Goal: Information Seeking & Learning: Learn about a topic

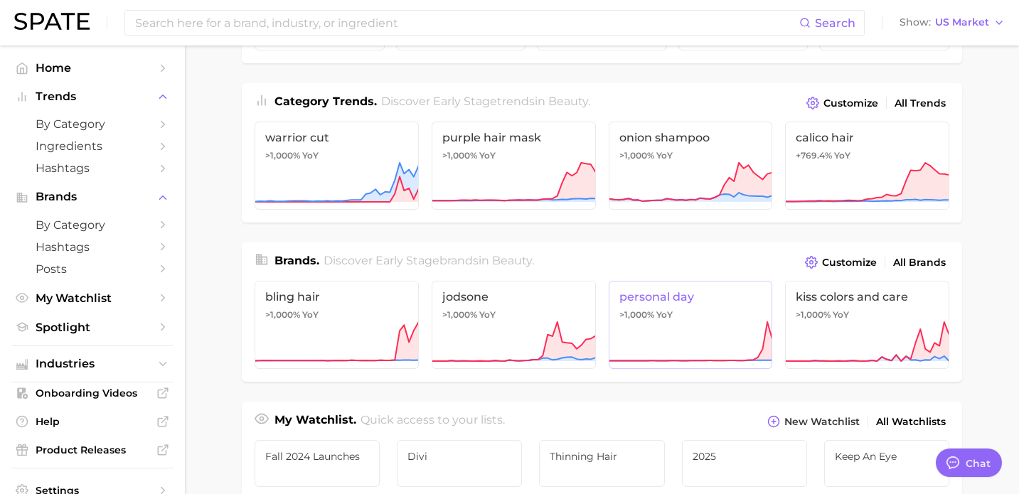
scroll to position [170, 0]
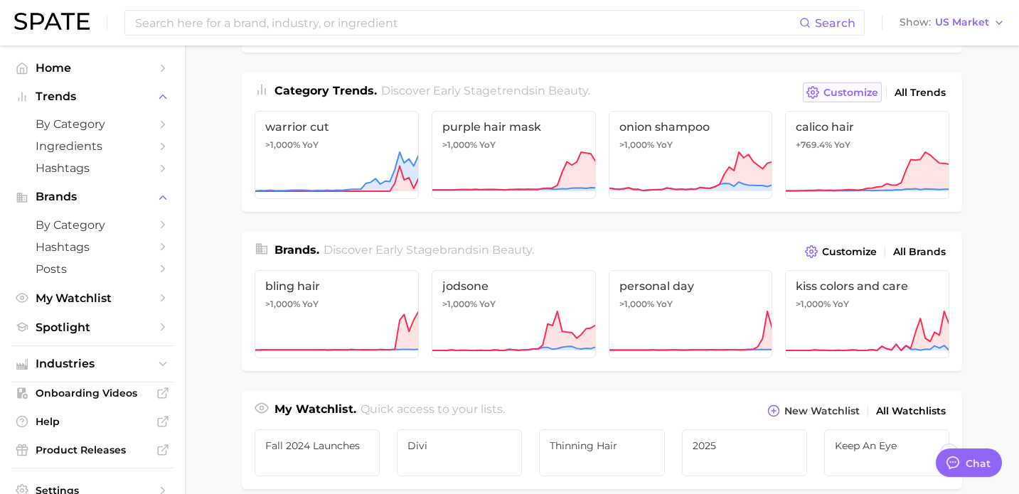
click at [829, 85] on button "Customize" at bounding box center [842, 92] width 79 height 20
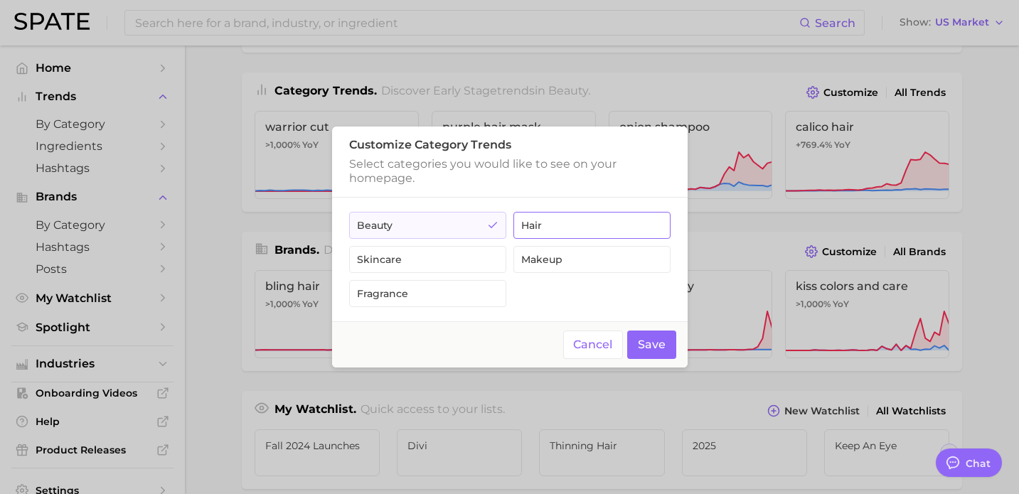
click at [552, 232] on button "hair" at bounding box center [591, 225] width 157 height 27
click at [633, 339] on button "Save" at bounding box center [651, 345] width 49 height 29
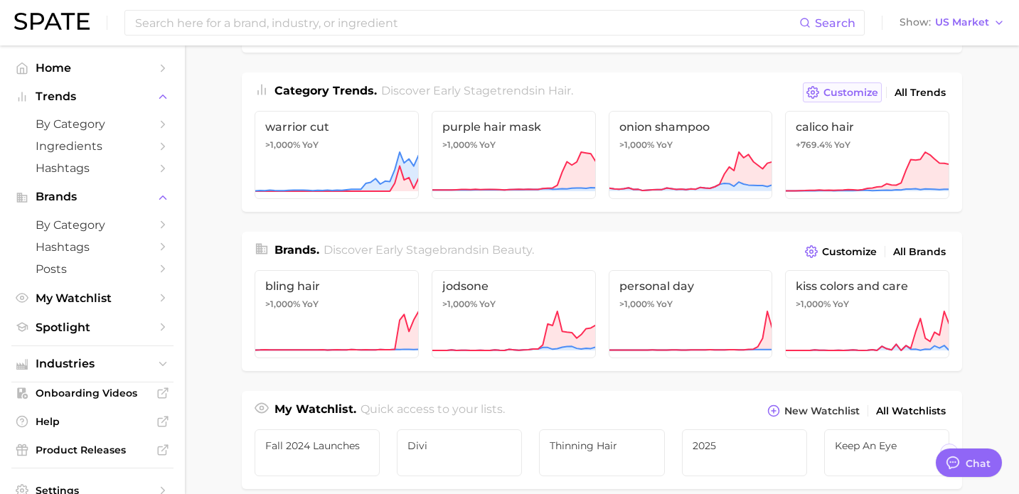
click at [823, 90] on button "Customize" at bounding box center [842, 92] width 79 height 20
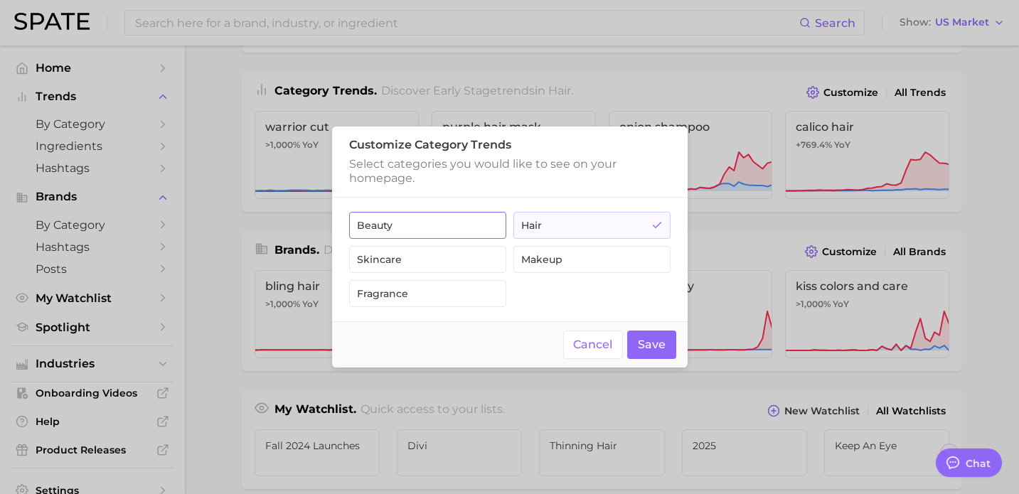
click at [492, 235] on button "beauty" at bounding box center [427, 225] width 157 height 27
click at [577, 228] on button "hair" at bounding box center [591, 225] width 157 height 27
click at [642, 348] on button "Save" at bounding box center [651, 345] width 49 height 29
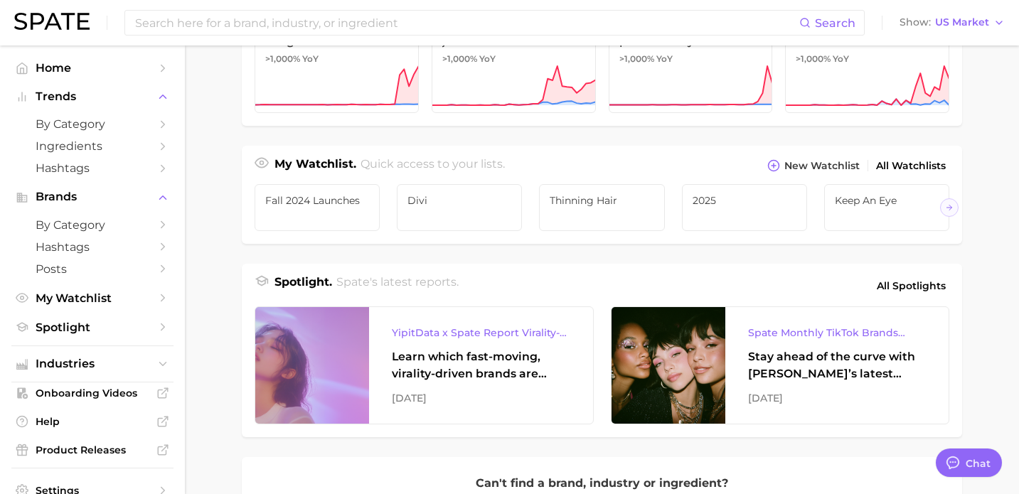
scroll to position [422, 0]
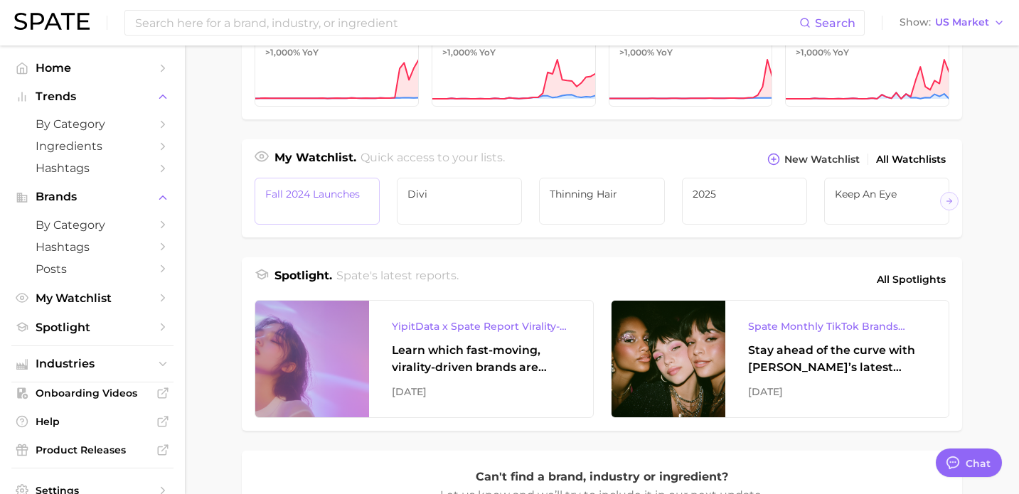
click at [334, 199] on span "Fall 2024 Launches" at bounding box center [317, 193] width 104 height 11
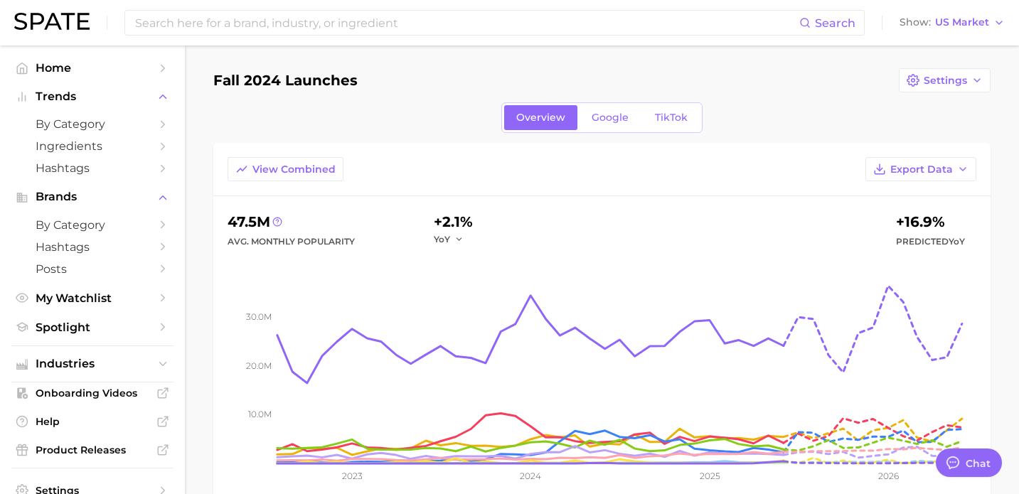
type textarea "x"
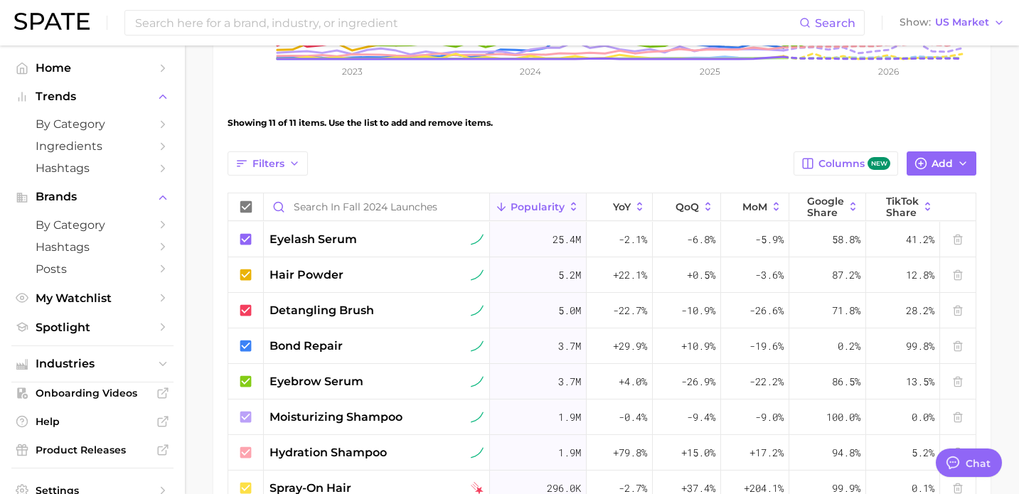
scroll to position [410, 0]
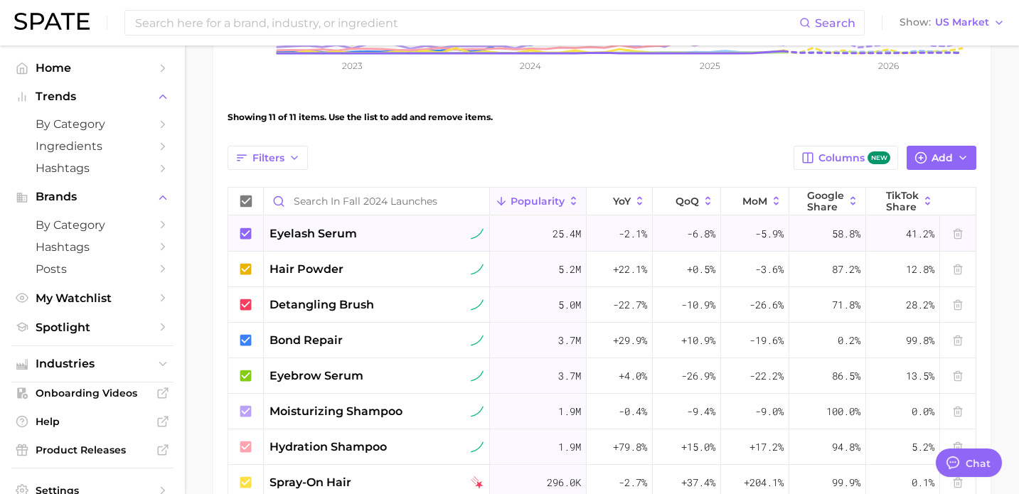
click at [313, 241] on span "eyelash serum" at bounding box center [313, 233] width 87 height 17
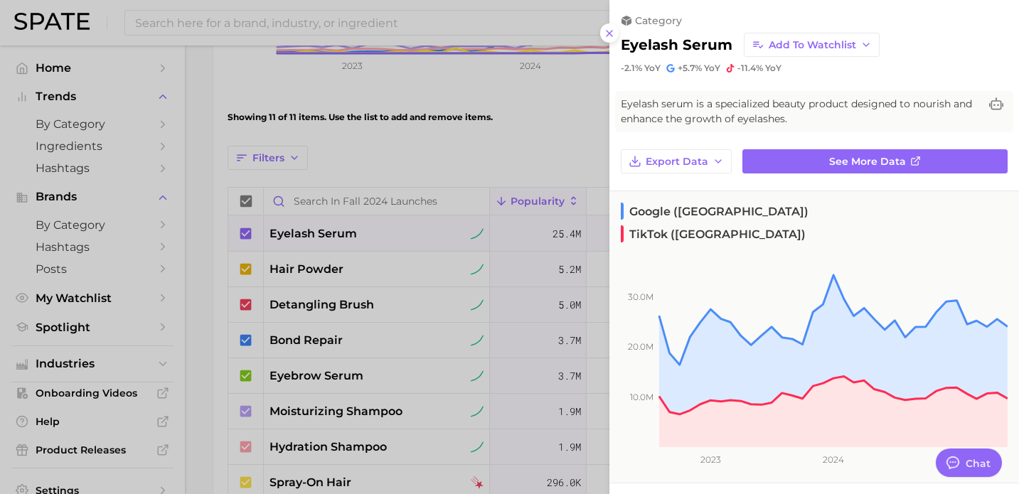
click at [361, 122] on div at bounding box center [509, 247] width 1019 height 494
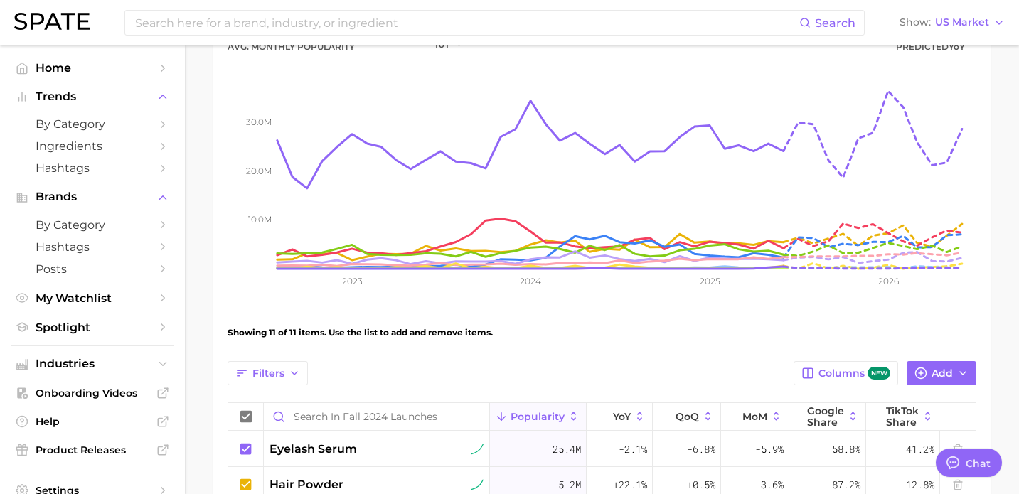
scroll to position [0, 0]
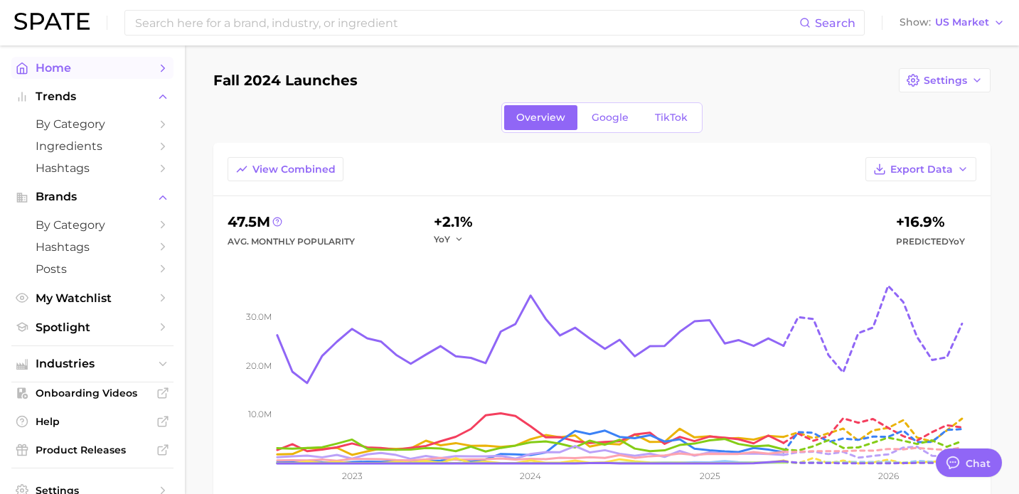
click at [70, 75] on link "Home" at bounding box center [92, 68] width 162 height 22
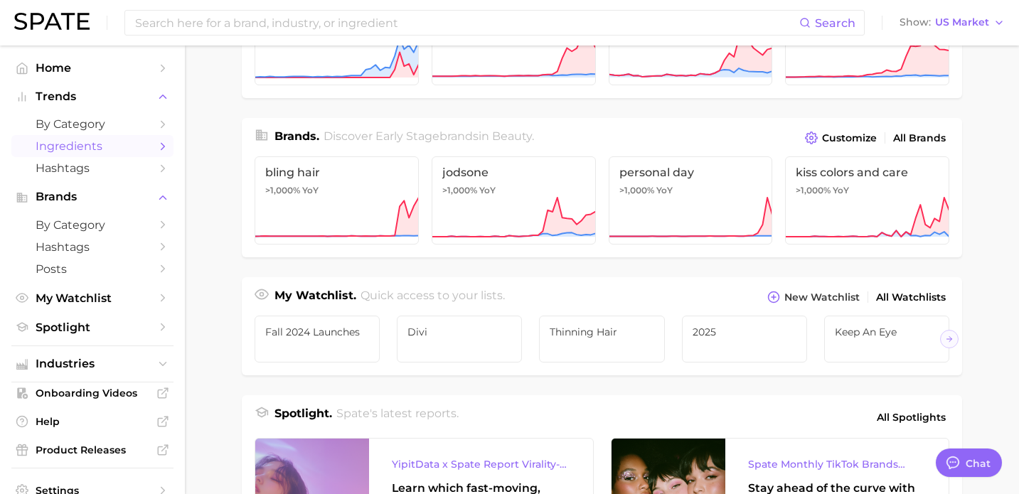
scroll to position [246, 0]
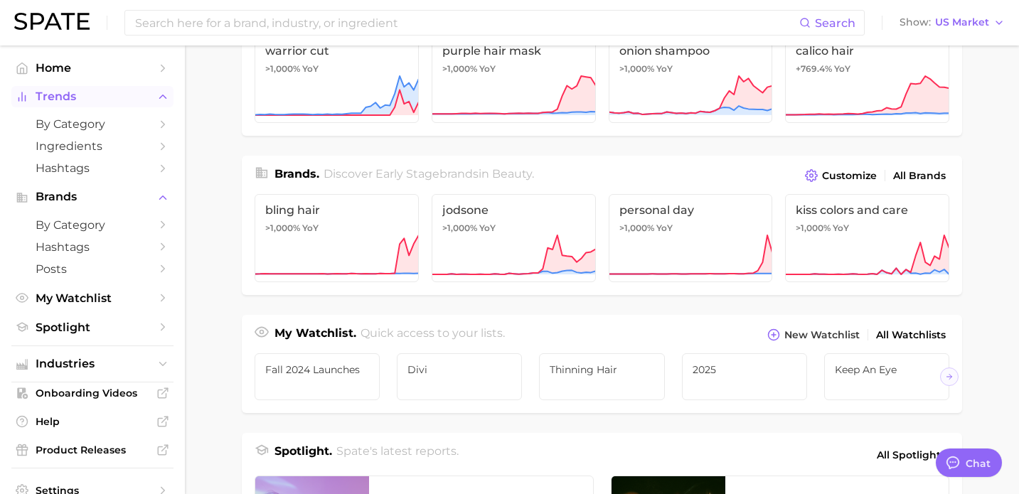
click at [80, 97] on span "Trends" at bounding box center [93, 96] width 114 height 13
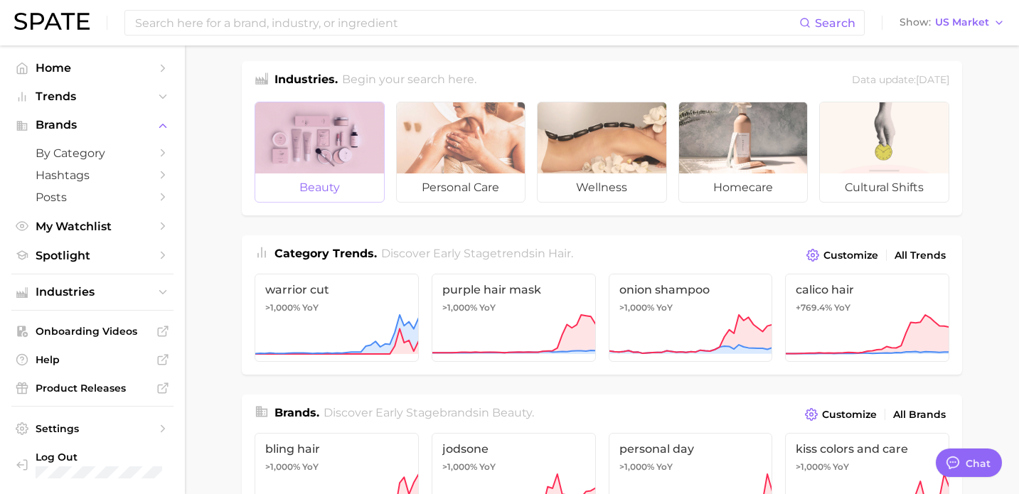
scroll to position [0, 0]
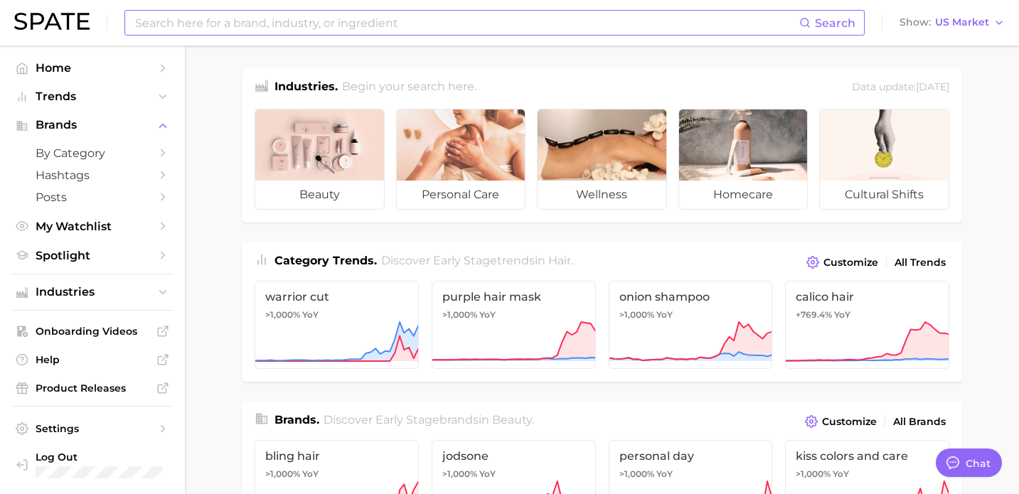
click at [265, 23] on input at bounding box center [467, 23] width 666 height 24
type input "a"
type input "grey hair"
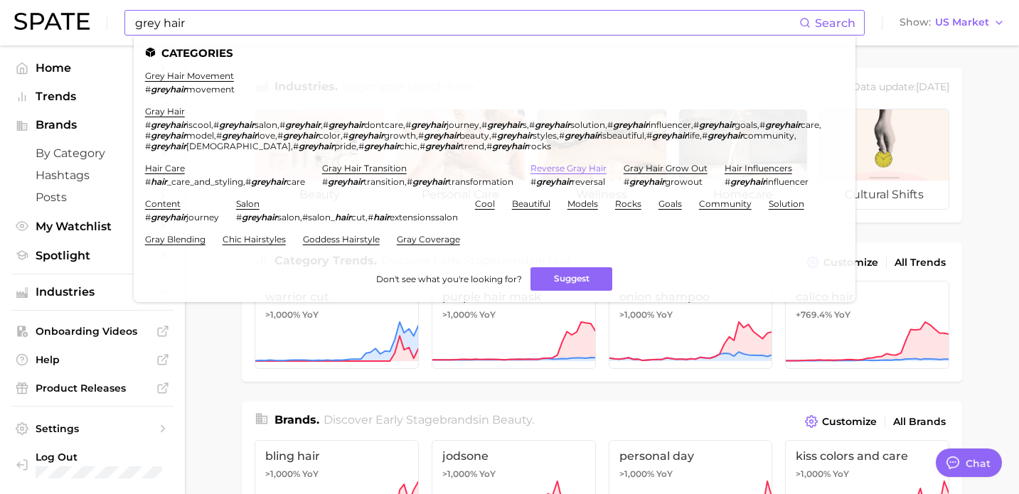
click at [563, 163] on link "reverse gray hair" at bounding box center [569, 168] width 76 height 11
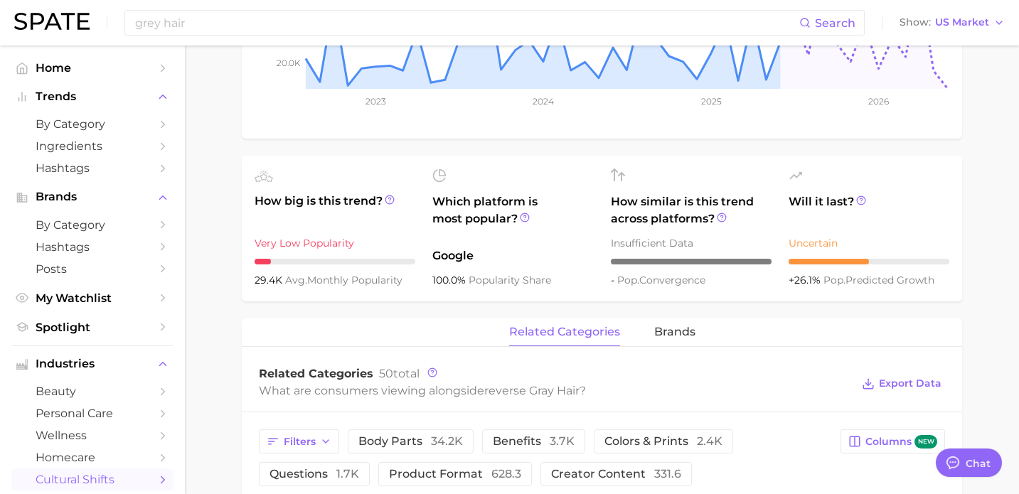
scroll to position [440, 0]
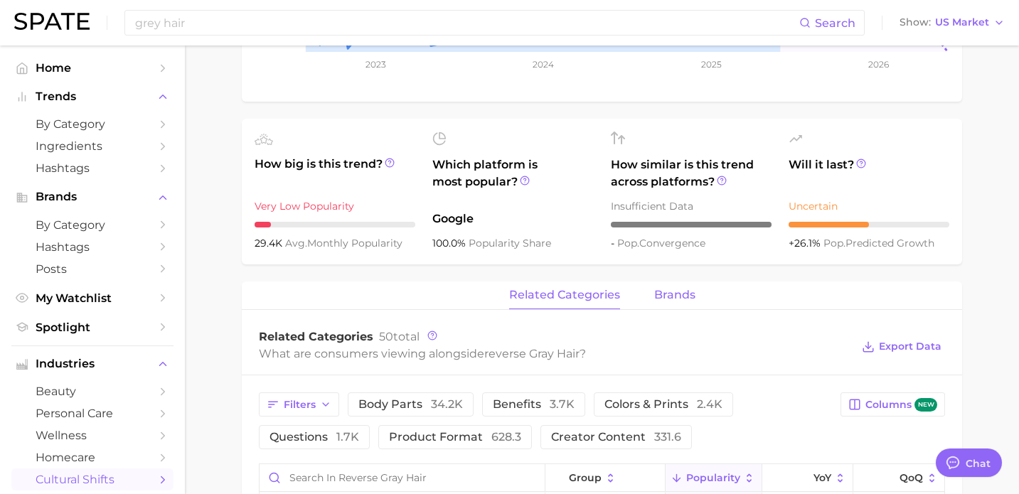
click at [663, 292] on span "brands" at bounding box center [674, 295] width 41 height 13
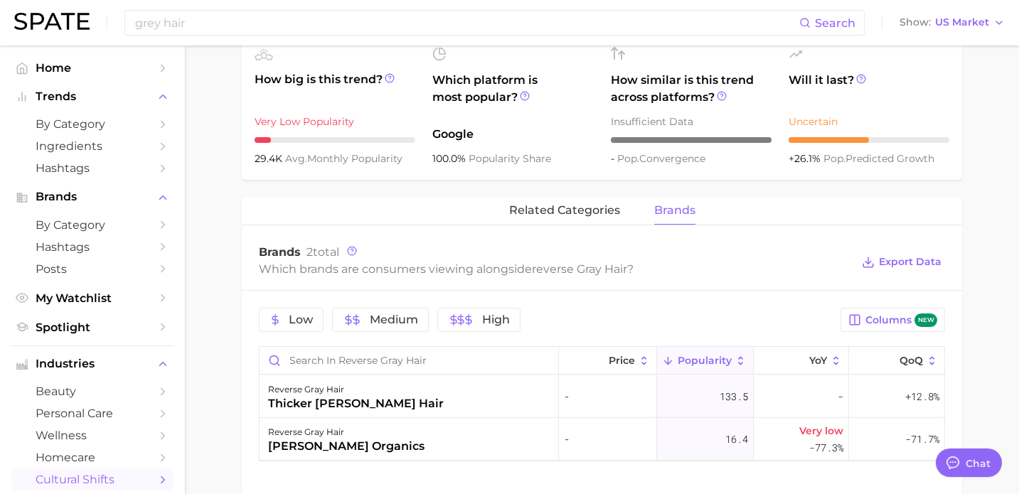
scroll to position [548, 0]
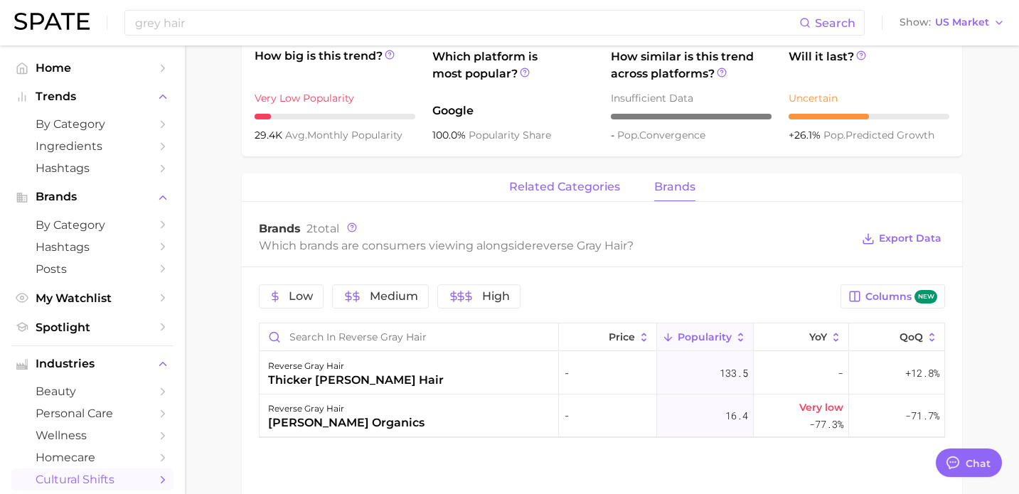
click at [563, 193] on span "related categories" at bounding box center [564, 187] width 111 height 13
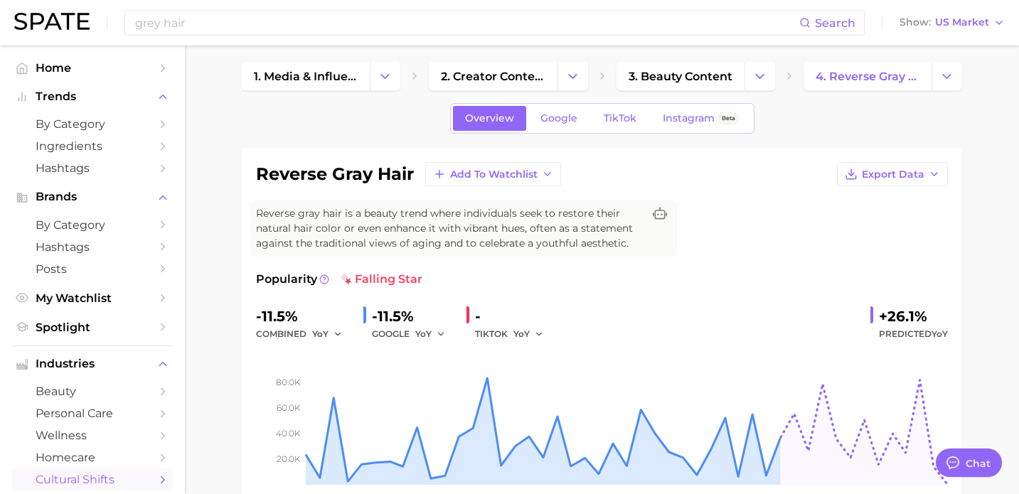
scroll to position [0, 0]
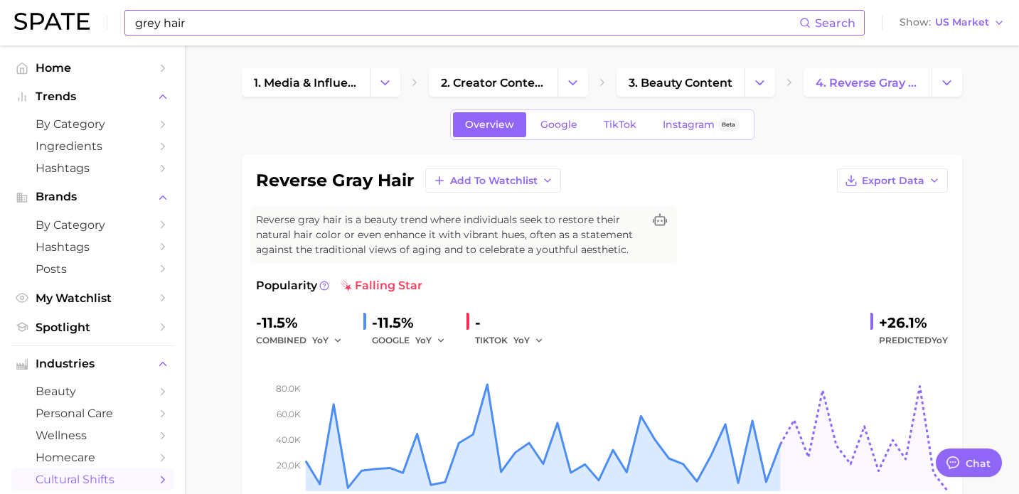
click at [279, 26] on input "grey hair" at bounding box center [467, 23] width 666 height 24
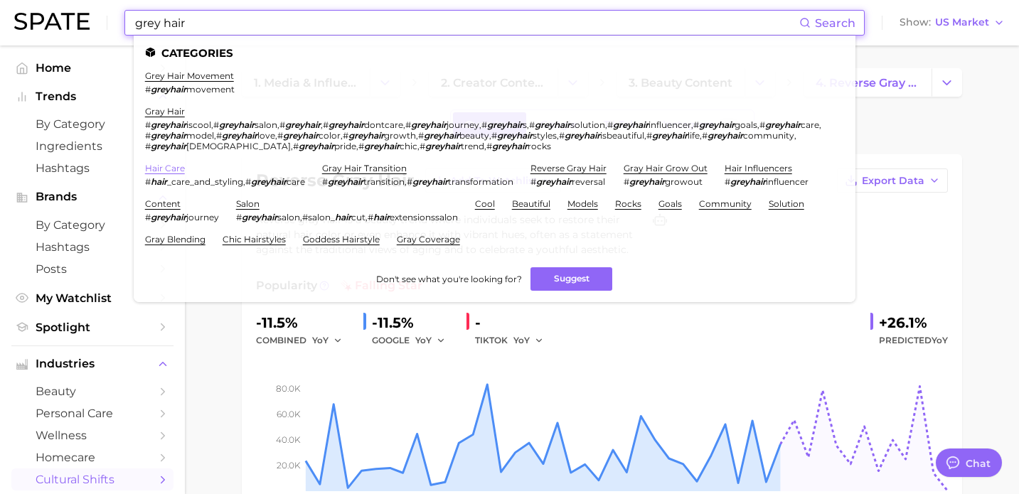
click at [161, 166] on link "hair care" at bounding box center [165, 168] width 40 height 11
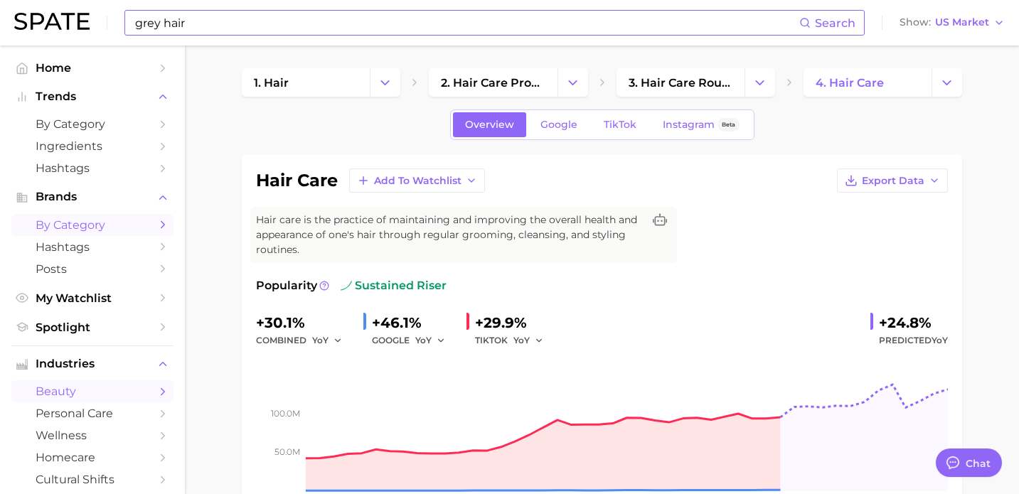
click at [92, 232] on span "by Category" at bounding box center [93, 225] width 114 height 14
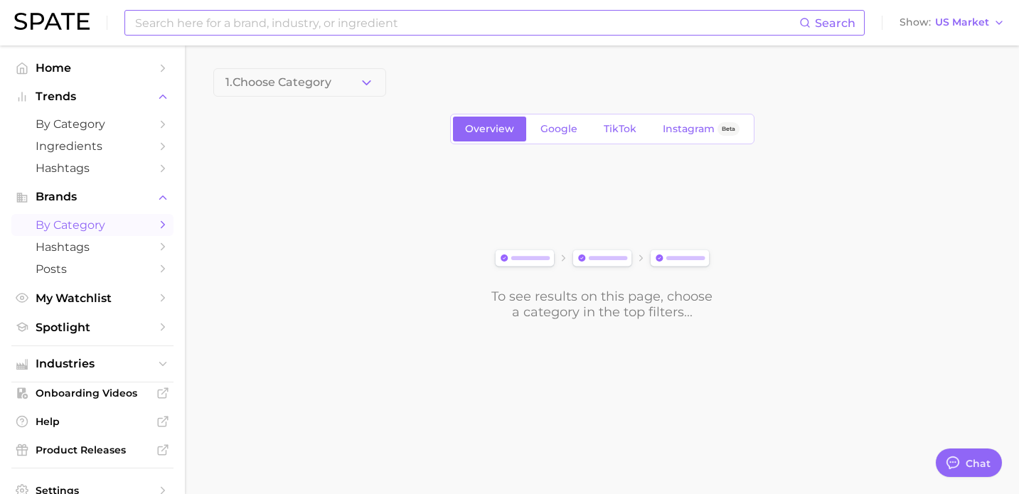
click at [250, 25] on input at bounding box center [467, 23] width 666 height 24
type input "a"
type input "g"
type input "anti-grey"
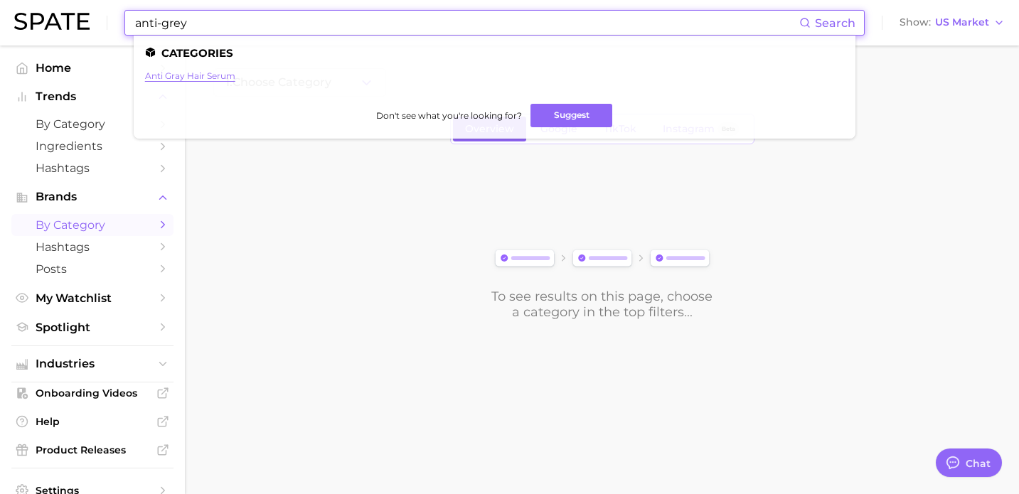
click at [174, 78] on link "anti gray hair serum" at bounding box center [190, 75] width 90 height 11
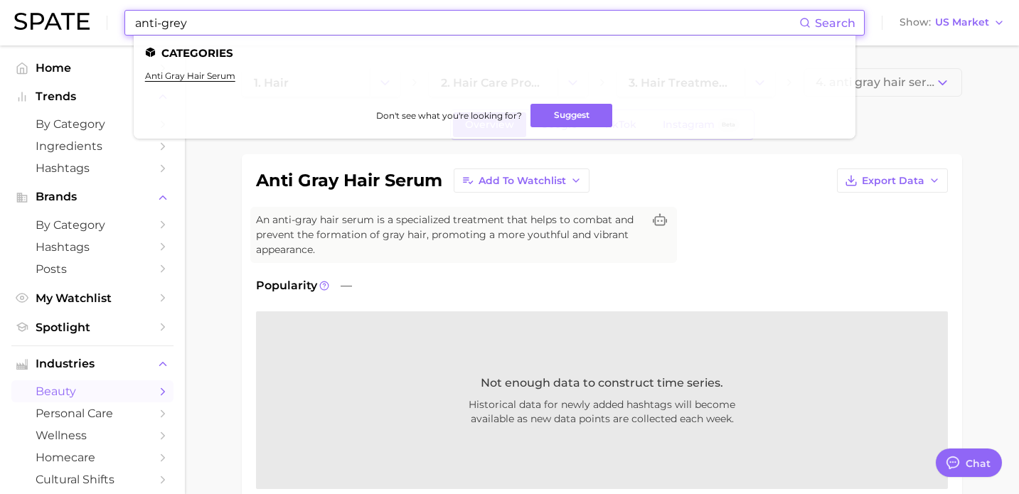
click at [225, 26] on input "anti-grey" at bounding box center [467, 23] width 666 height 24
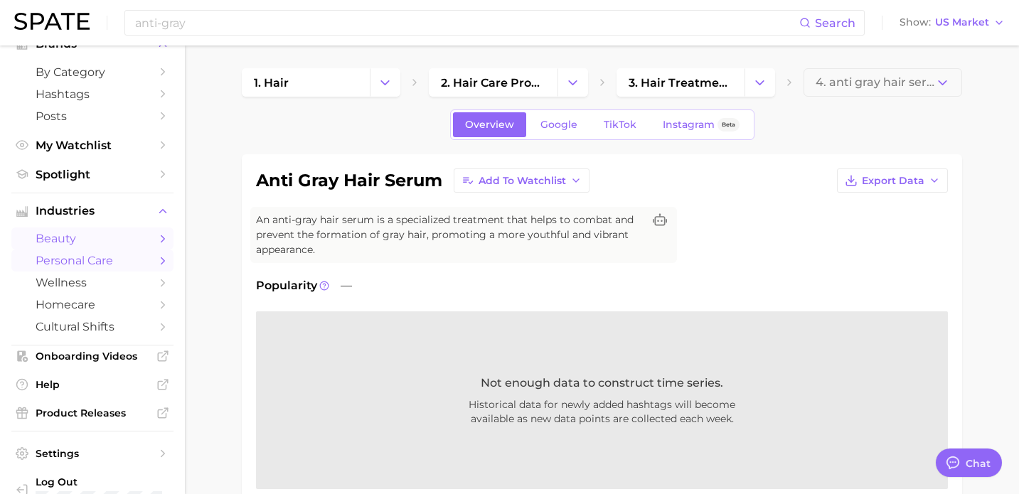
scroll to position [151, 0]
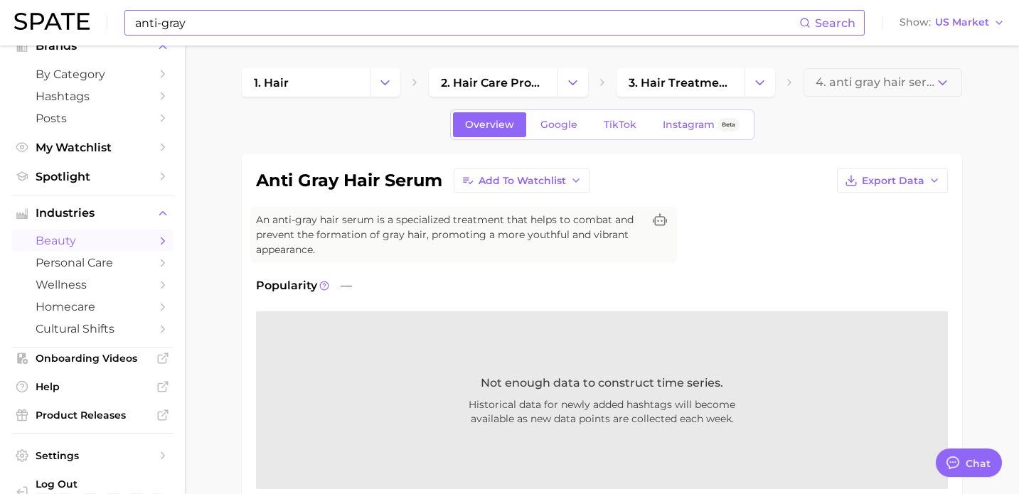
click at [186, 23] on input "anti-gray" at bounding box center [467, 23] width 666 height 24
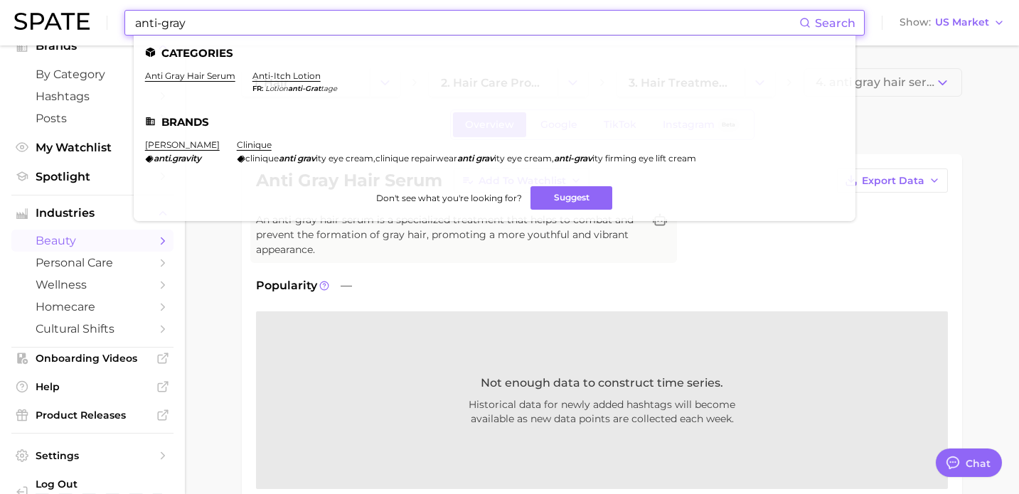
click at [186, 23] on input "anti-gray" at bounding box center [467, 23] width 666 height 24
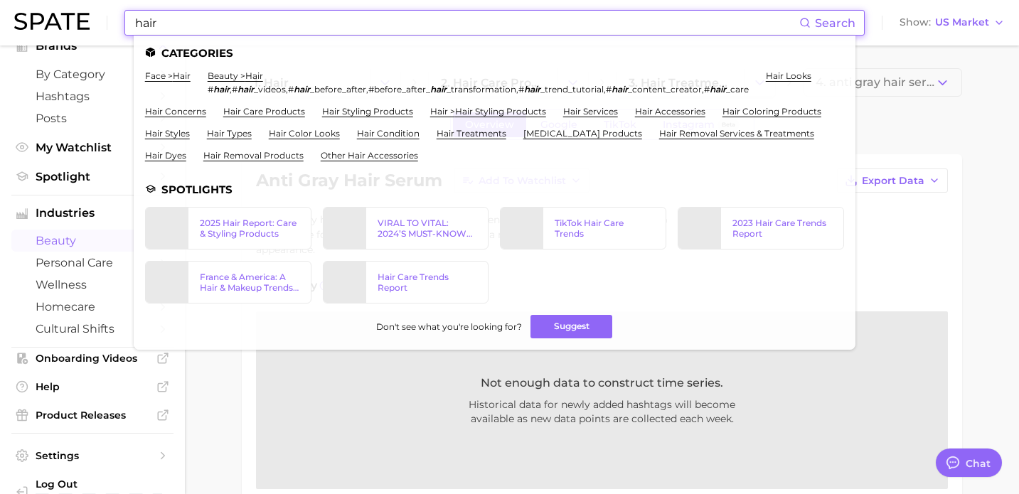
type input "hair"
click at [189, 142] on ul "face > hair beauty > hair # hair , # hair _videos , # hair _before_after , #bef…" at bounding box center [494, 121] width 699 height 102
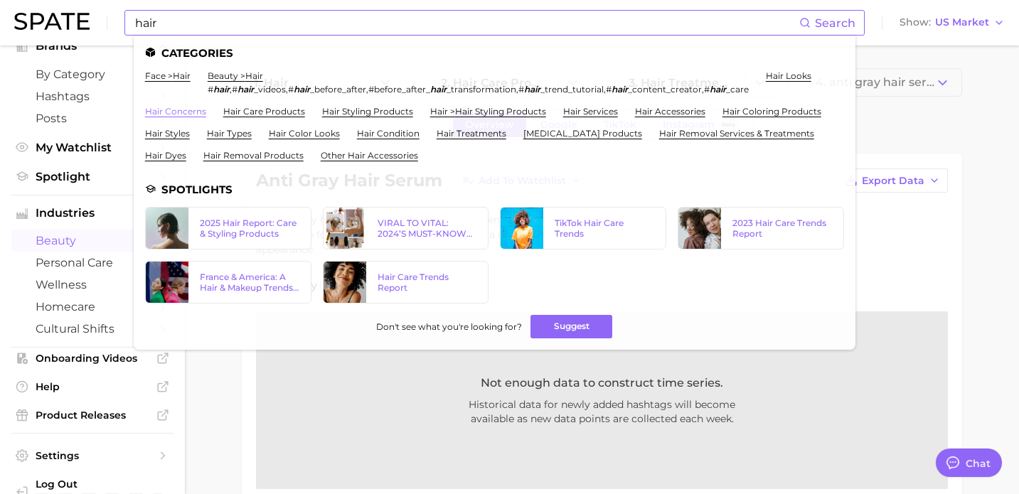
click at [166, 112] on link "hair concerns" at bounding box center [175, 111] width 61 height 11
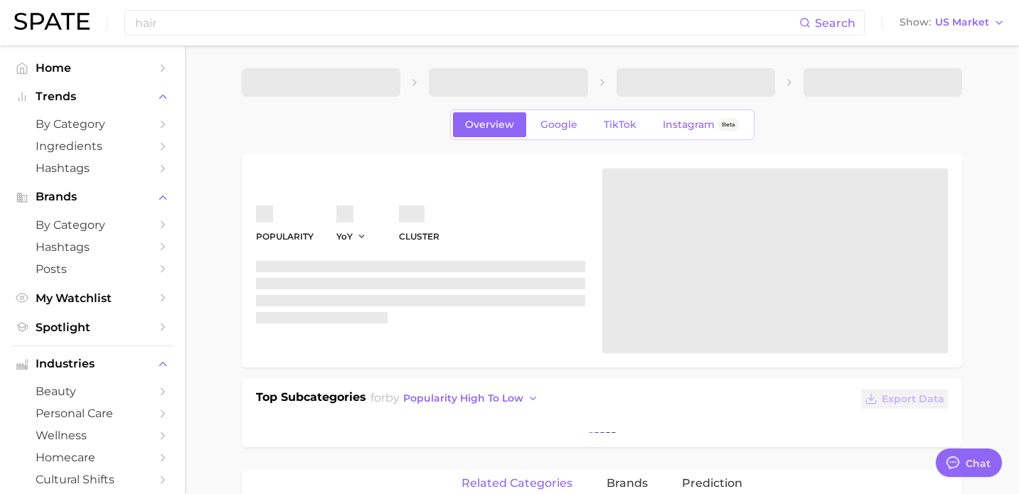
type textarea "x"
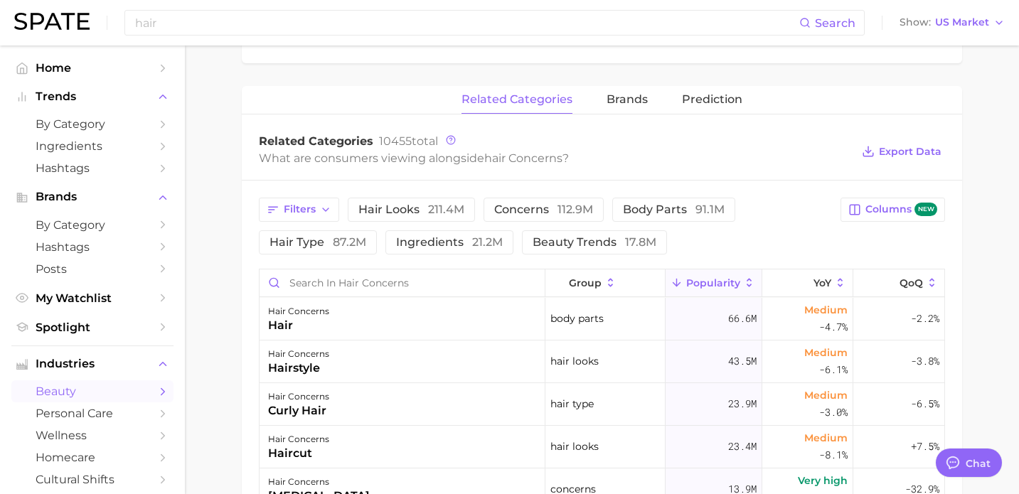
scroll to position [413, 0]
click at [830, 281] on span "YoY" at bounding box center [823, 283] width 18 height 11
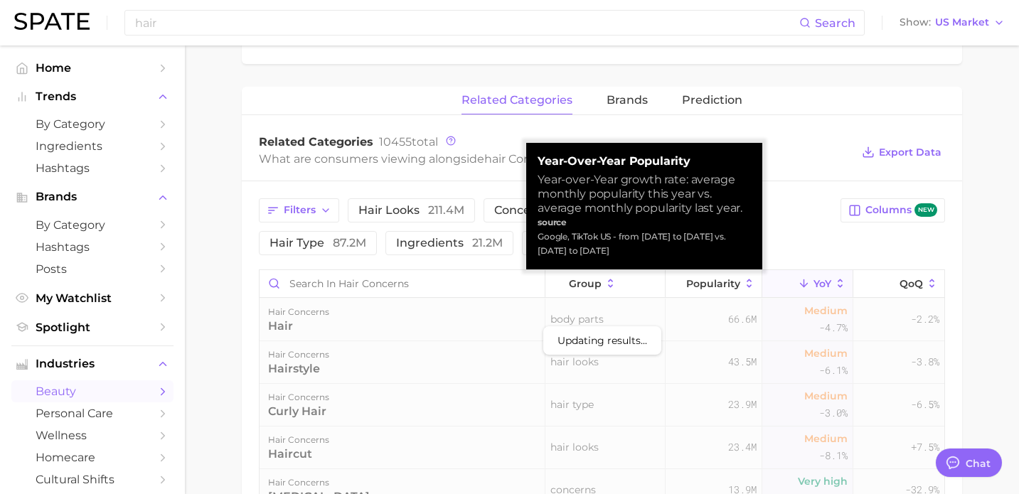
click at [836, 285] on icon at bounding box center [840, 283] width 13 height 13
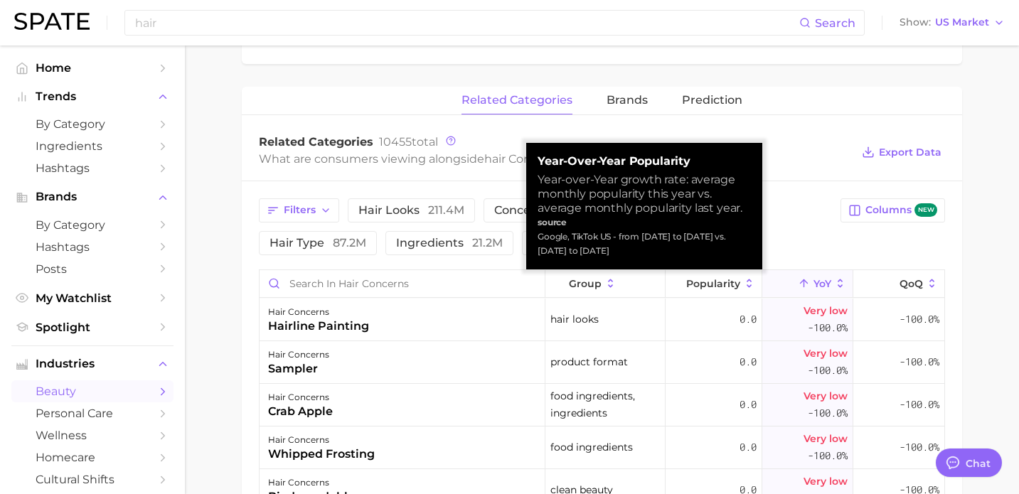
click at [784, 218] on div "Filters hair looks 211.4m concerns 112.9m body parts 91.1m hair type 87.2m ingr…" at bounding box center [545, 226] width 573 height 57
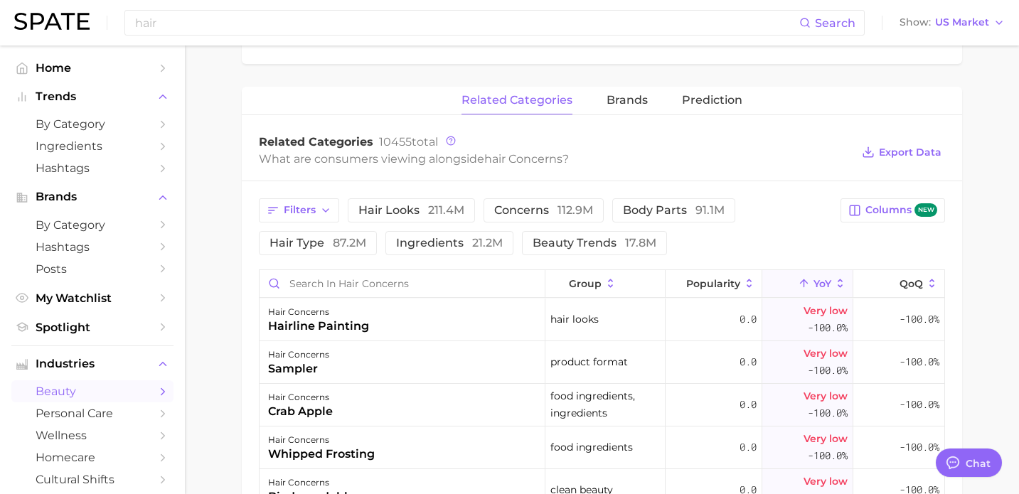
click at [841, 289] on button "YoY" at bounding box center [807, 284] width 91 height 28
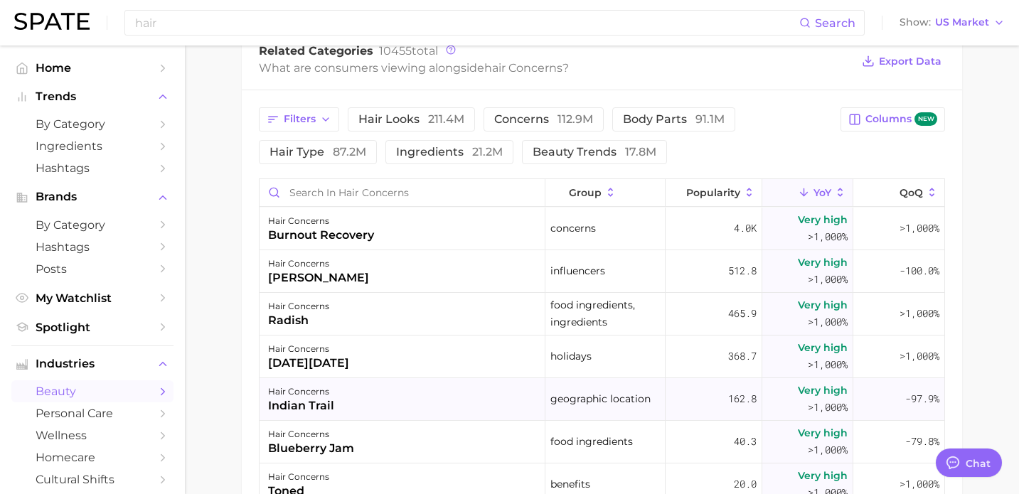
scroll to position [486, 0]
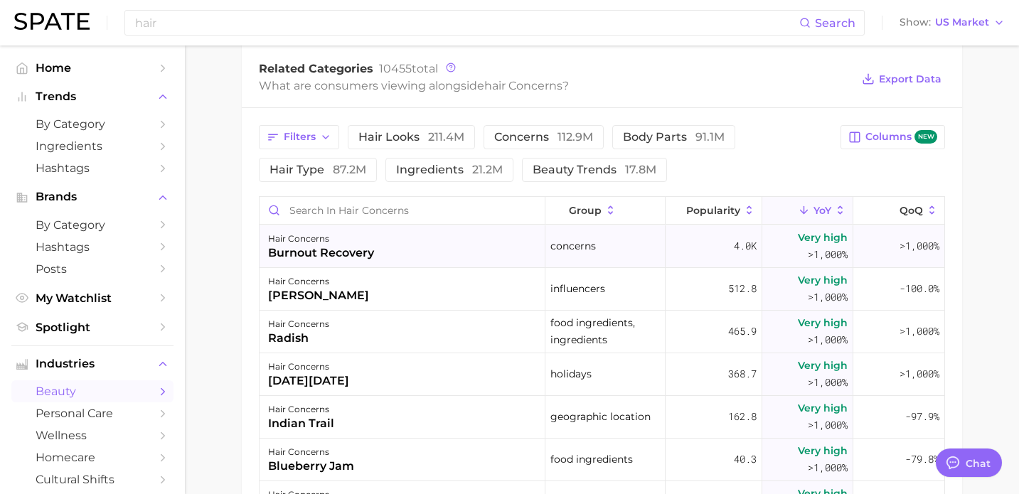
click at [354, 246] on div "burnout recovery" at bounding box center [321, 253] width 106 height 17
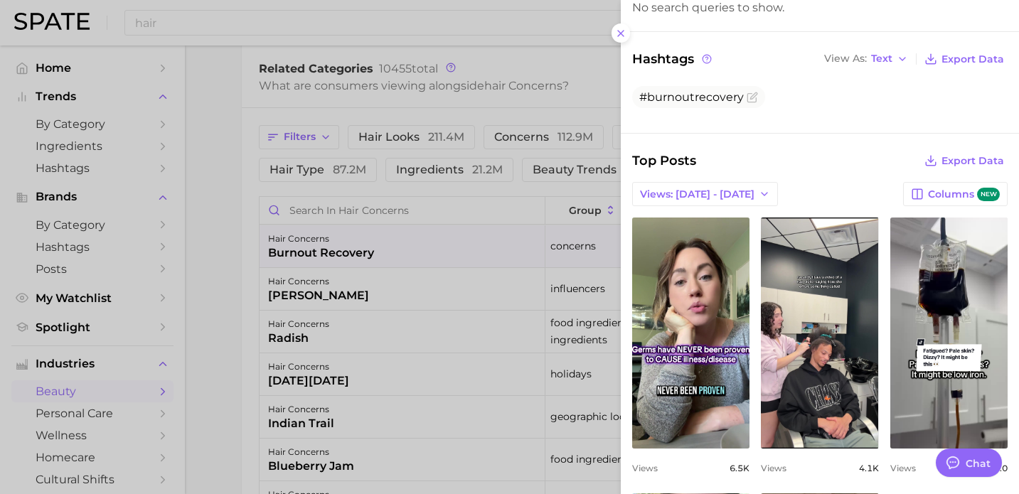
scroll to position [234, 0]
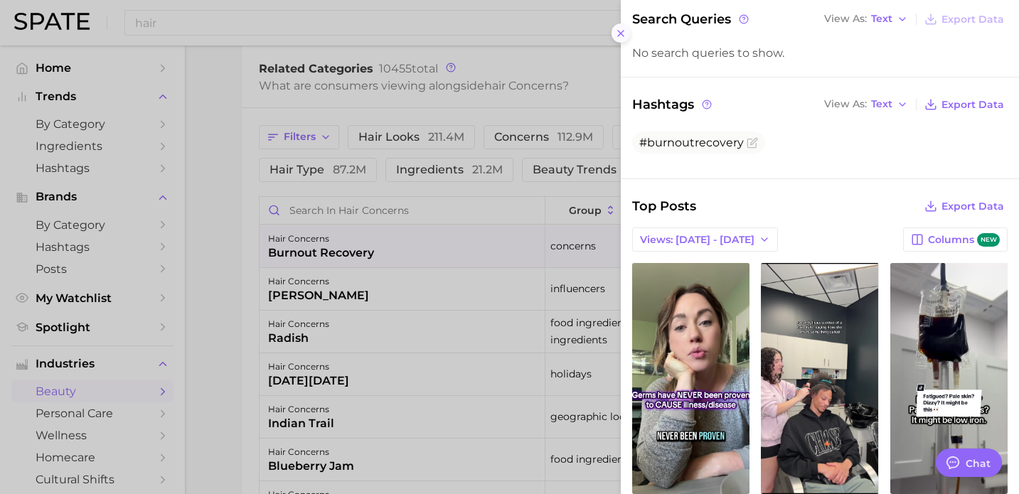
click at [622, 38] on icon at bounding box center [620, 33] width 11 height 11
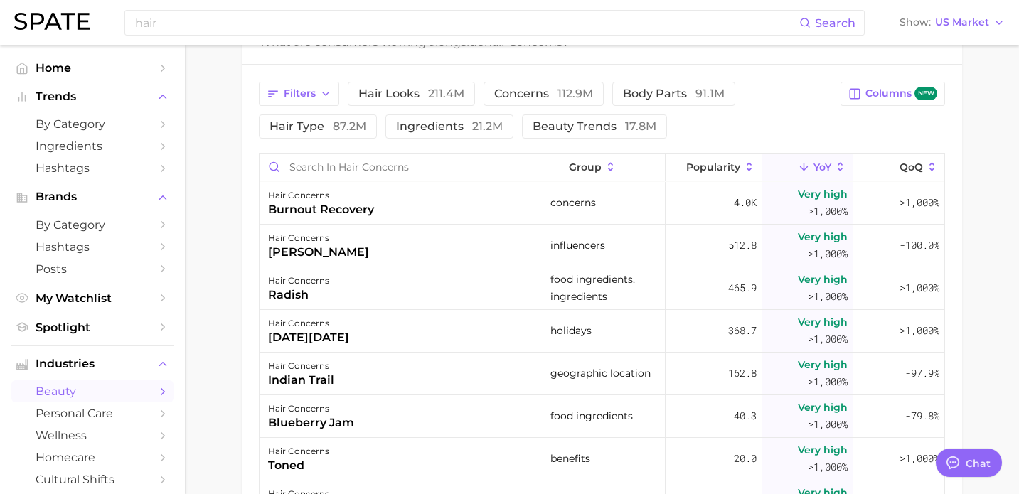
scroll to position [529, 0]
click at [332, 292] on div "hair concerns radish" at bounding box center [403, 289] width 286 height 43
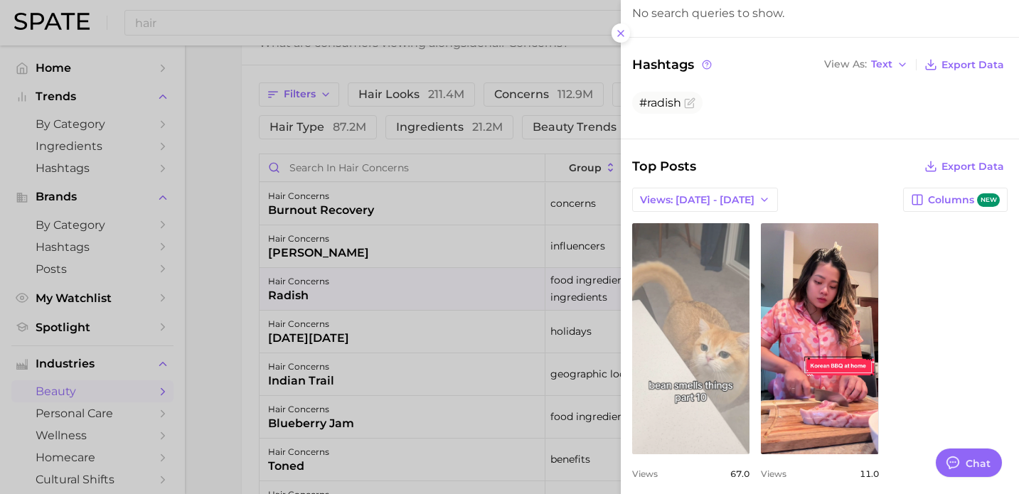
scroll to position [217, 0]
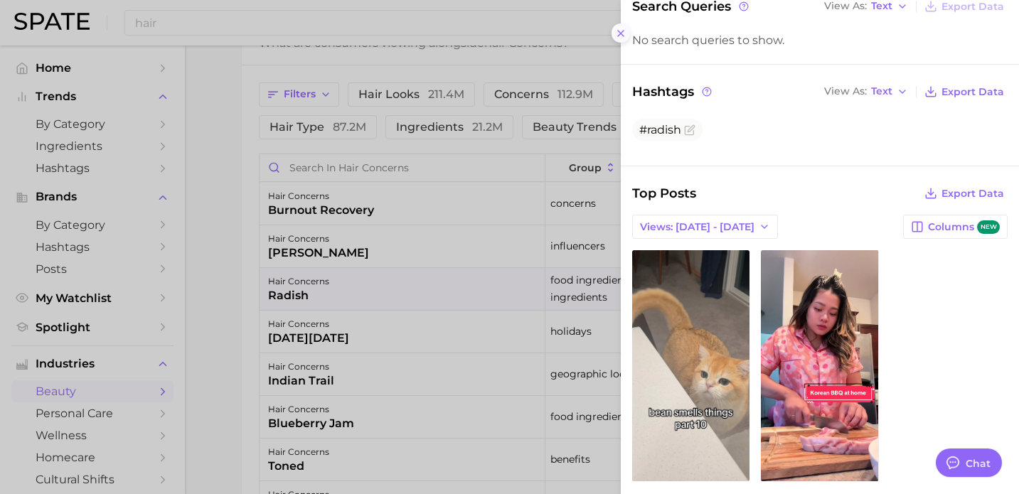
click at [623, 40] on button at bounding box center [621, 32] width 19 height 19
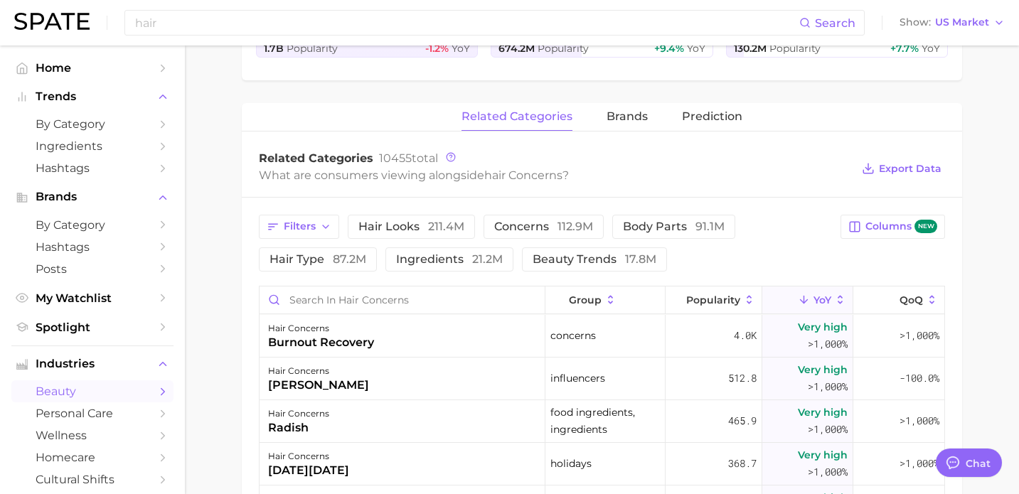
scroll to position [385, 0]
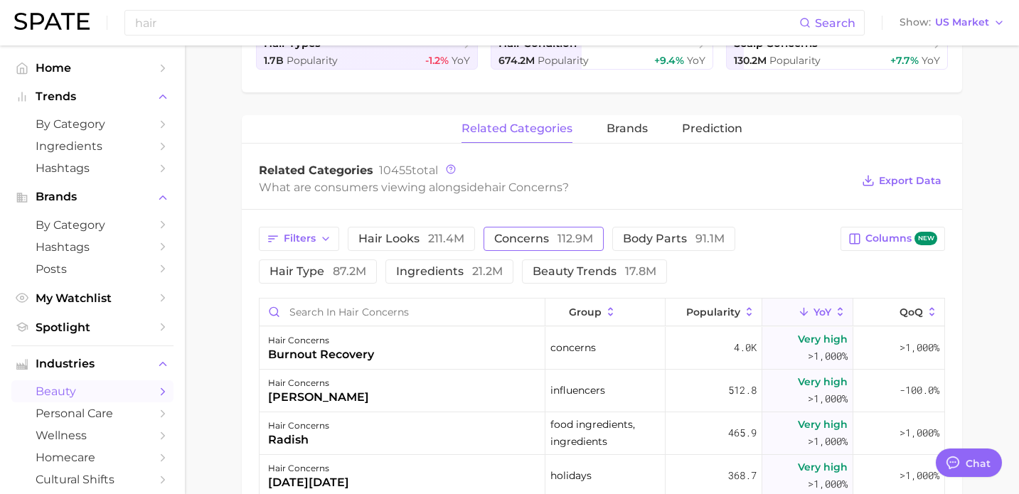
click at [576, 234] on span "112.9m" at bounding box center [576, 239] width 36 height 14
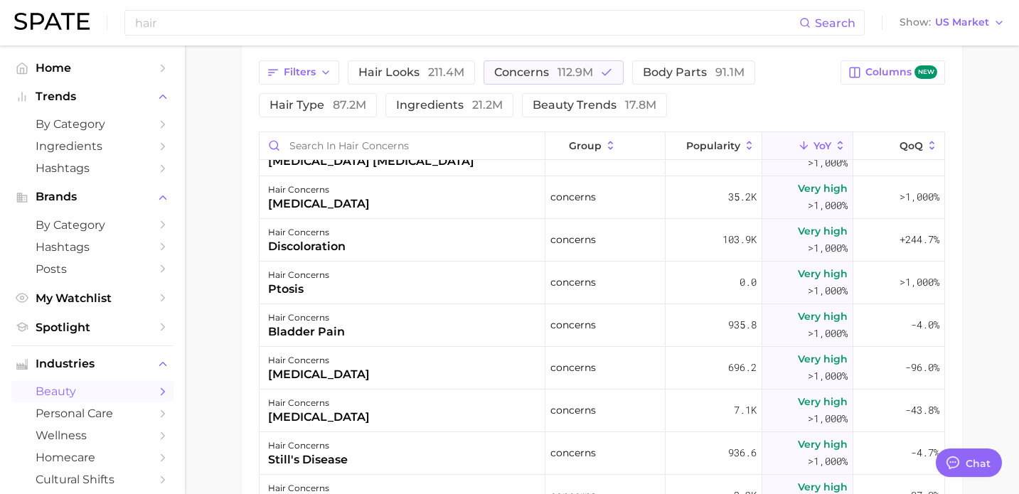
scroll to position [292, 0]
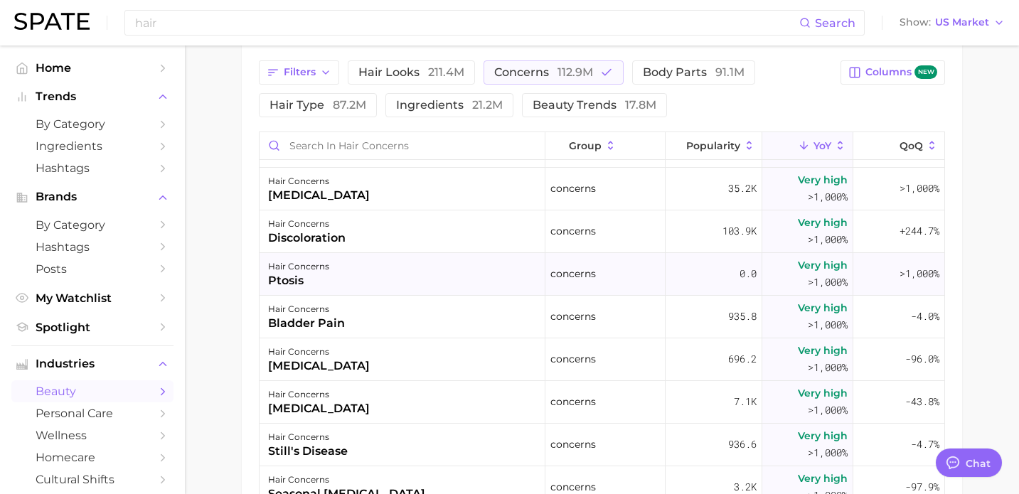
click at [326, 270] on div "hair concerns" at bounding box center [298, 266] width 61 height 17
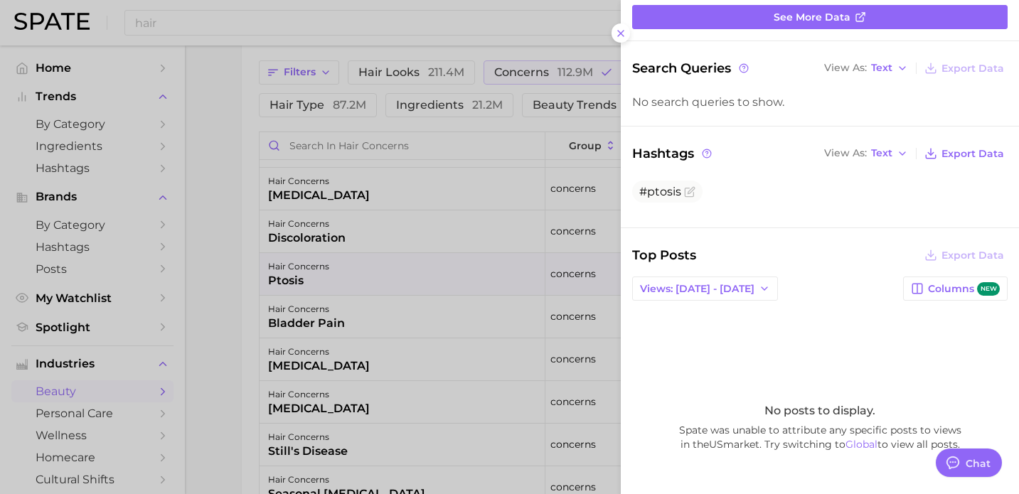
scroll to position [0, 0]
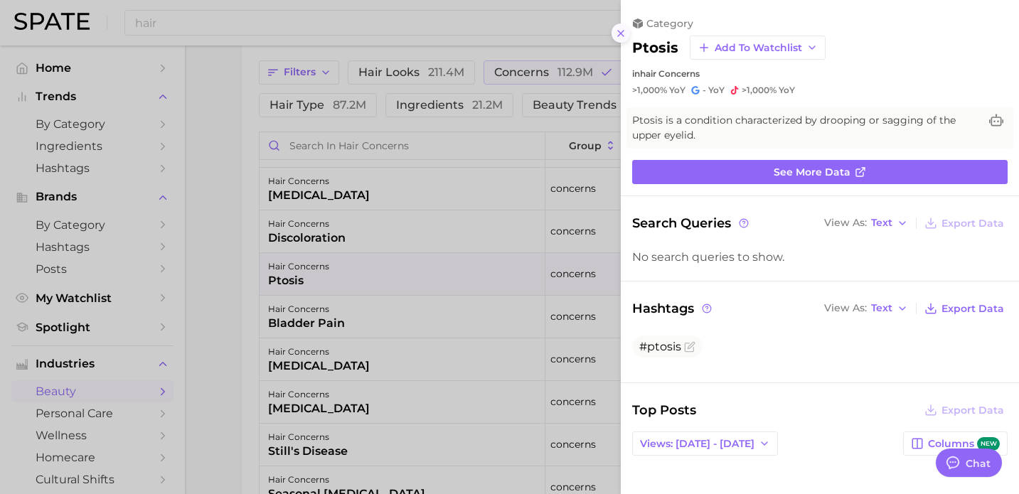
click at [624, 37] on icon at bounding box center [620, 33] width 11 height 11
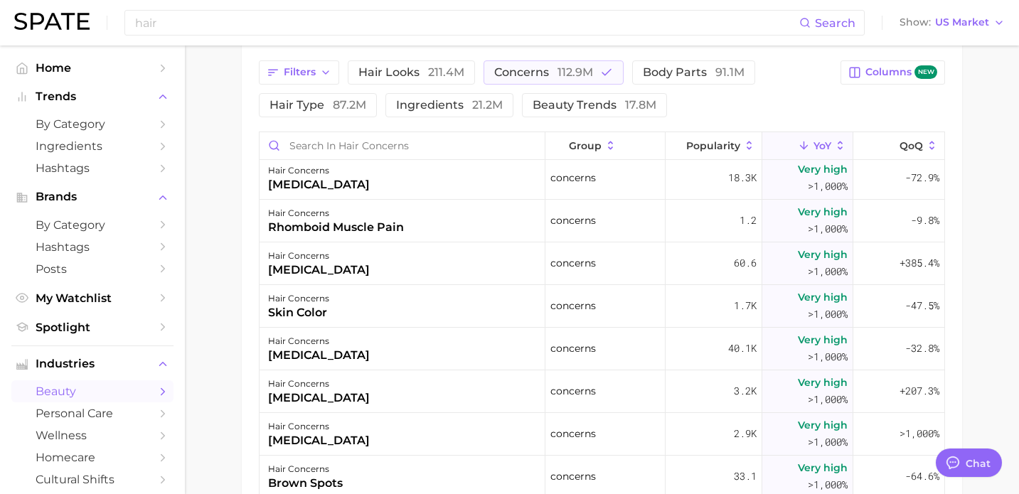
scroll to position [2001, 0]
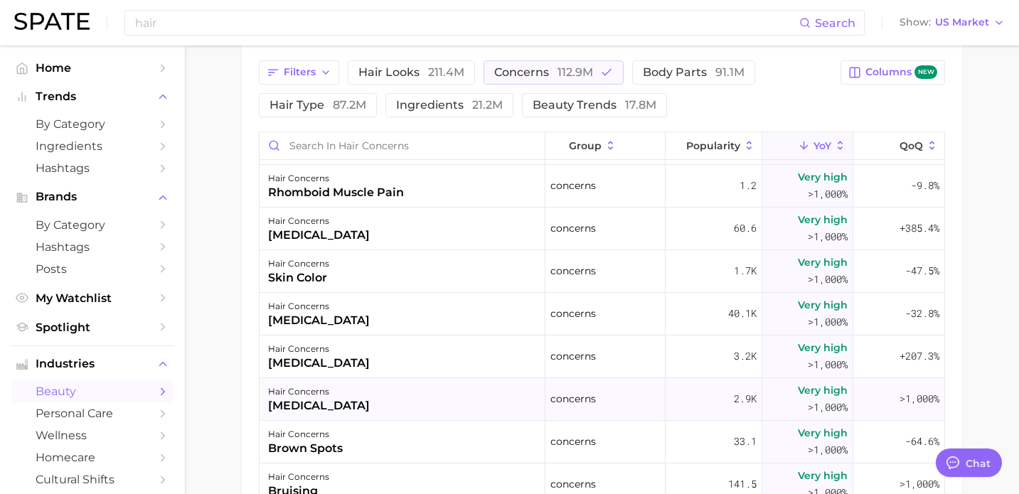
click at [345, 410] on div "hair concerns [MEDICAL_DATA]" at bounding box center [403, 399] width 286 height 43
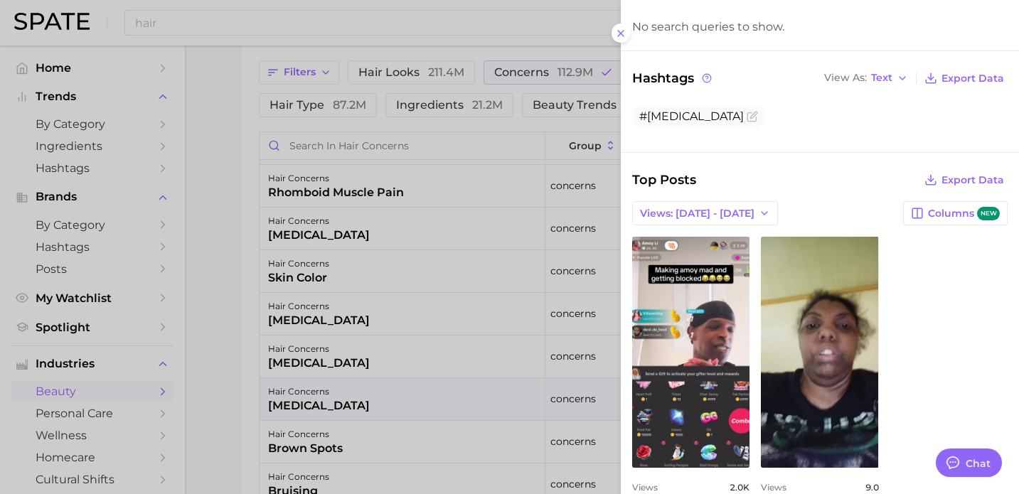
scroll to position [272, 0]
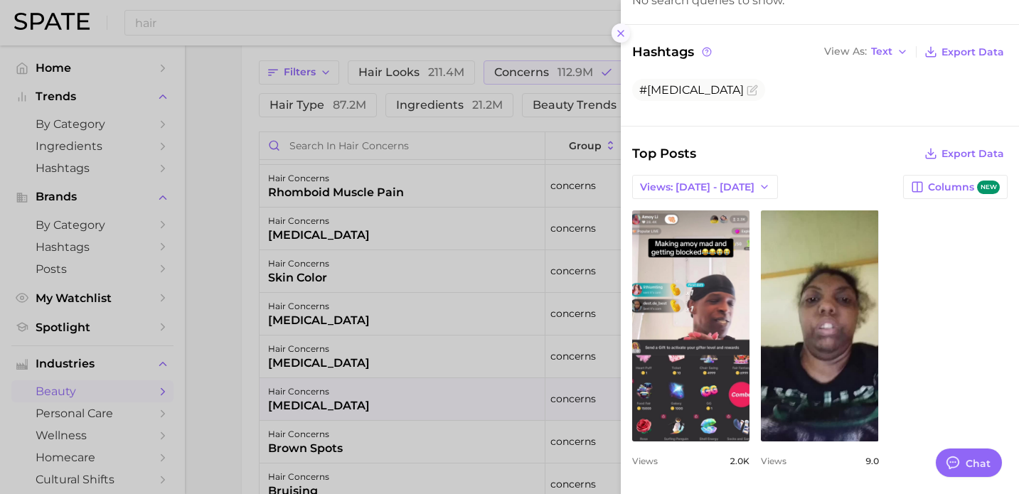
click at [620, 29] on icon at bounding box center [620, 33] width 11 height 11
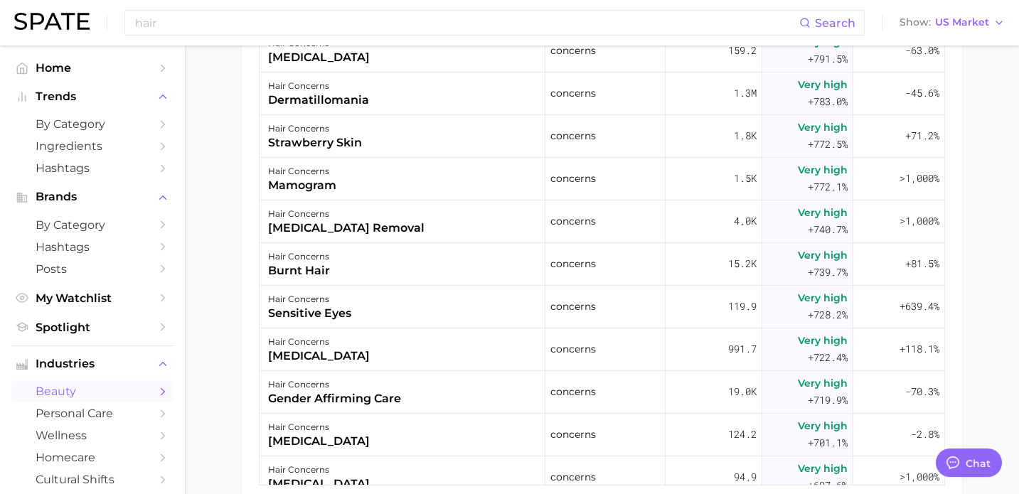
scroll to position [4570, 0]
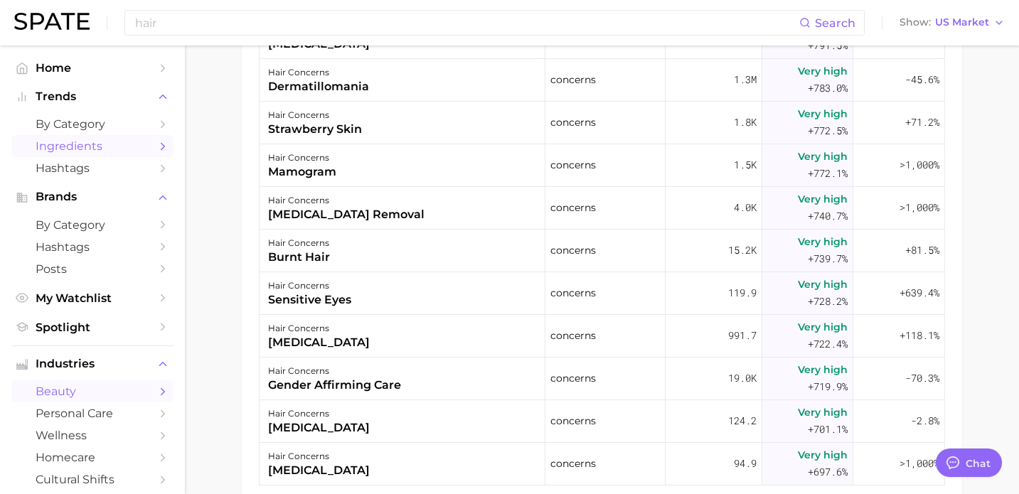
click at [87, 144] on span "Ingredients" at bounding box center [93, 146] width 114 height 14
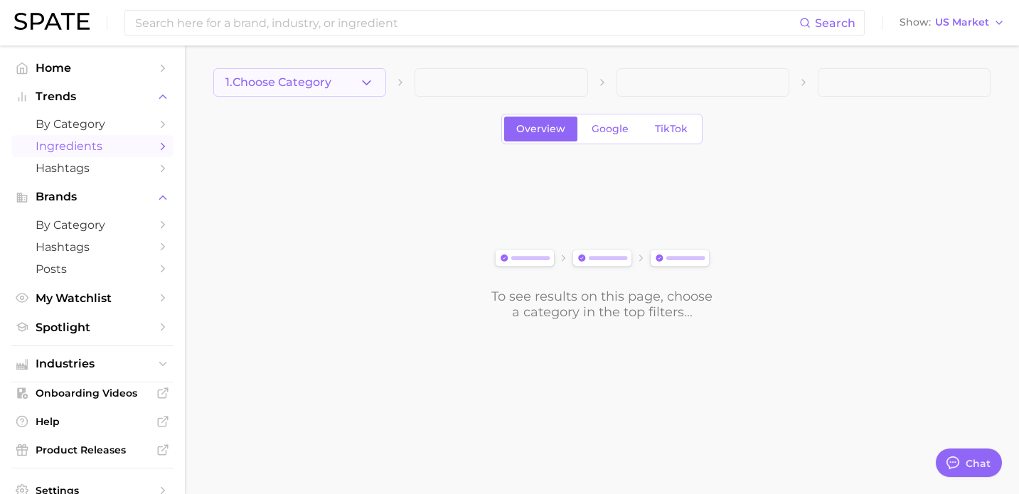
click at [324, 86] on span "1. Choose Category" at bounding box center [278, 82] width 106 height 13
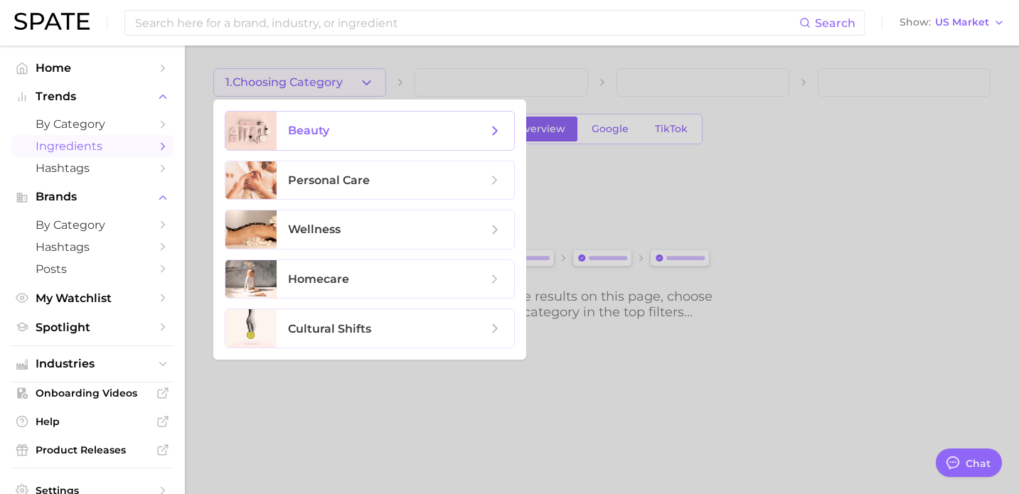
click at [491, 124] on icon at bounding box center [495, 131] width 16 height 16
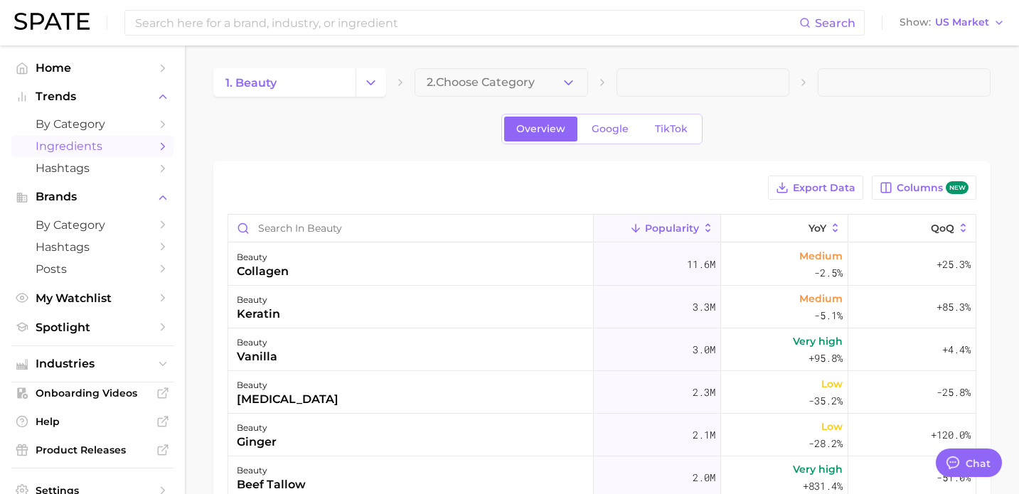
click at [476, 81] on span "2. Choose Category" at bounding box center [481, 82] width 108 height 13
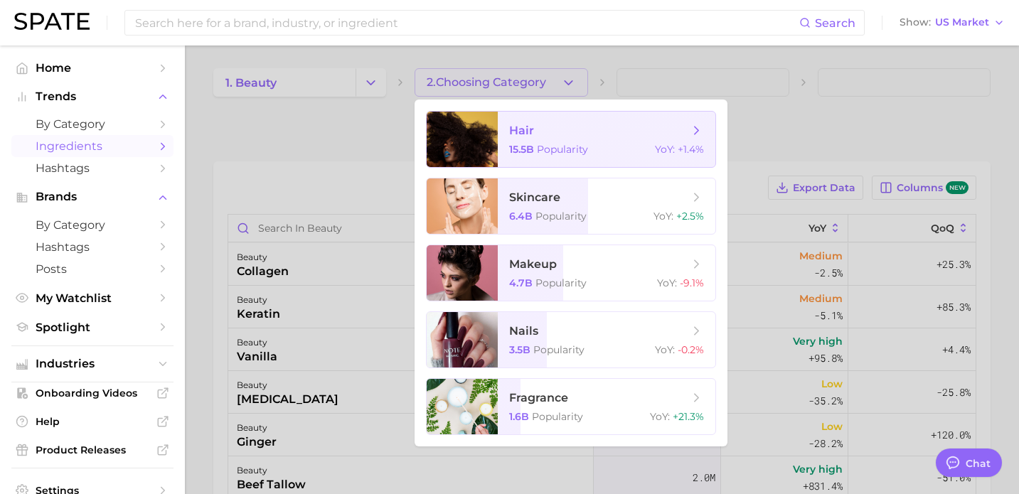
click at [518, 136] on span "hair" at bounding box center [521, 131] width 25 height 14
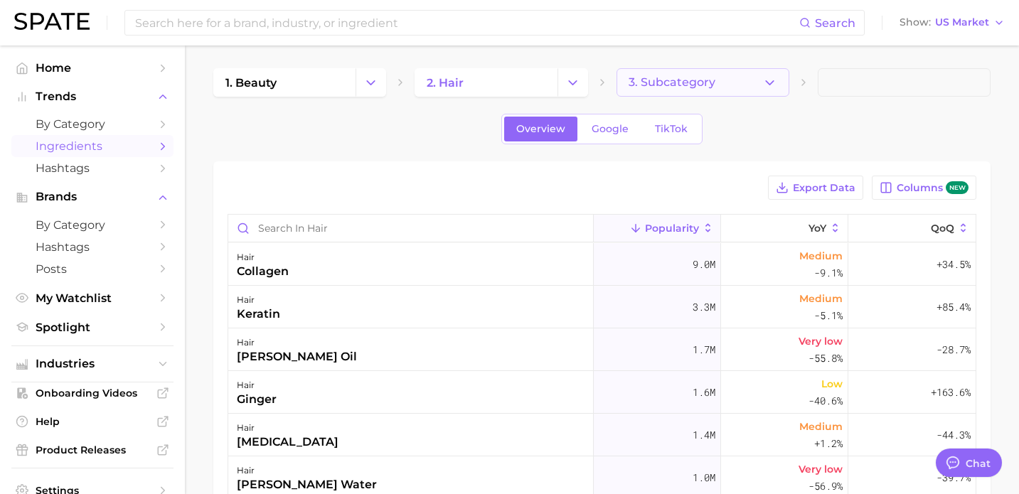
click at [662, 80] on span "3. Subcategory" at bounding box center [672, 82] width 87 height 13
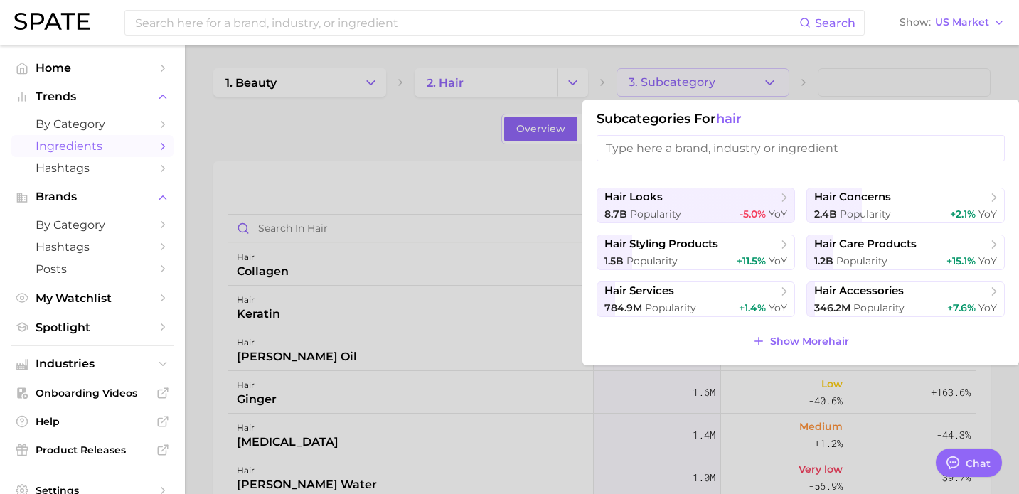
click at [427, 149] on div at bounding box center [509, 247] width 1019 height 494
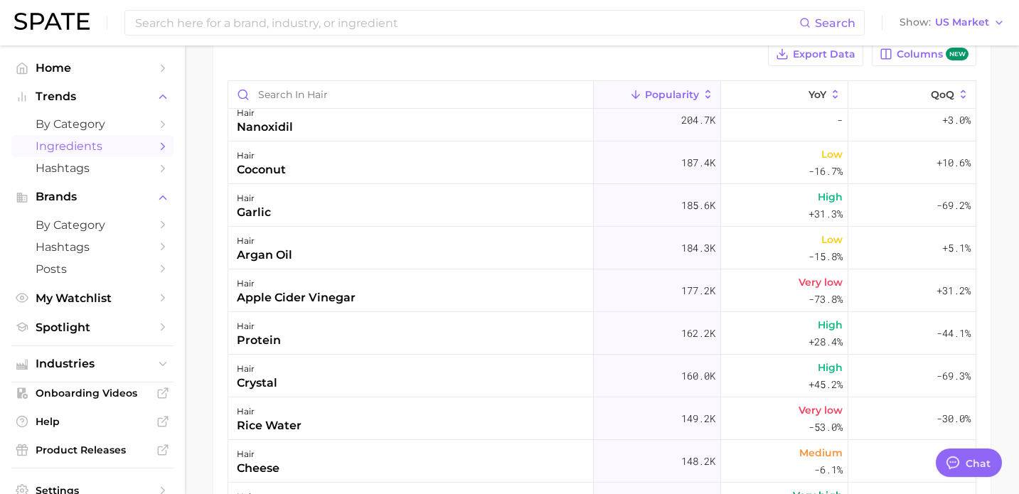
scroll to position [1505, 0]
